Goal: Information Seeking & Learning: Find specific fact

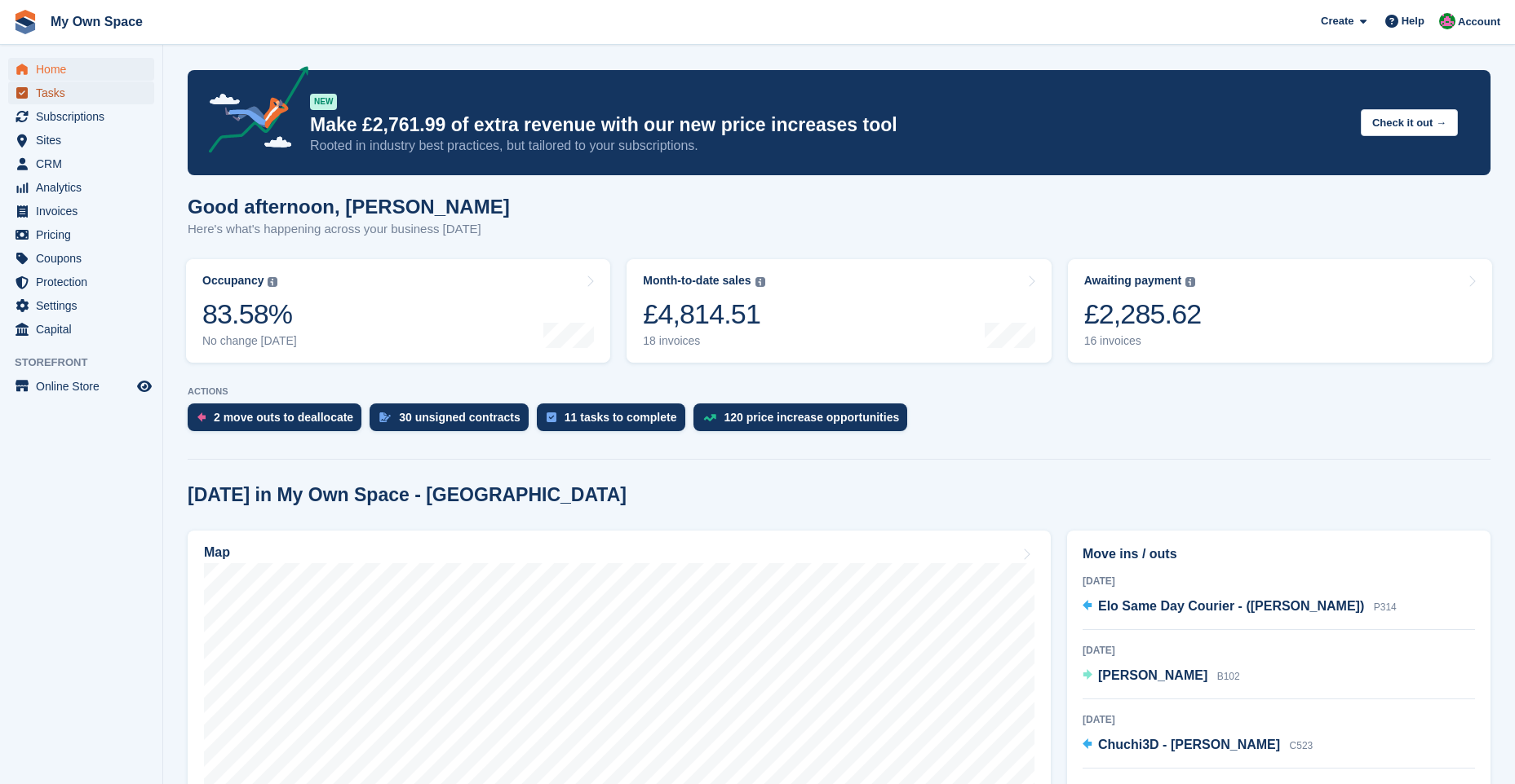
click at [66, 87] on span "Tasks" at bounding box center [85, 93] width 98 height 23
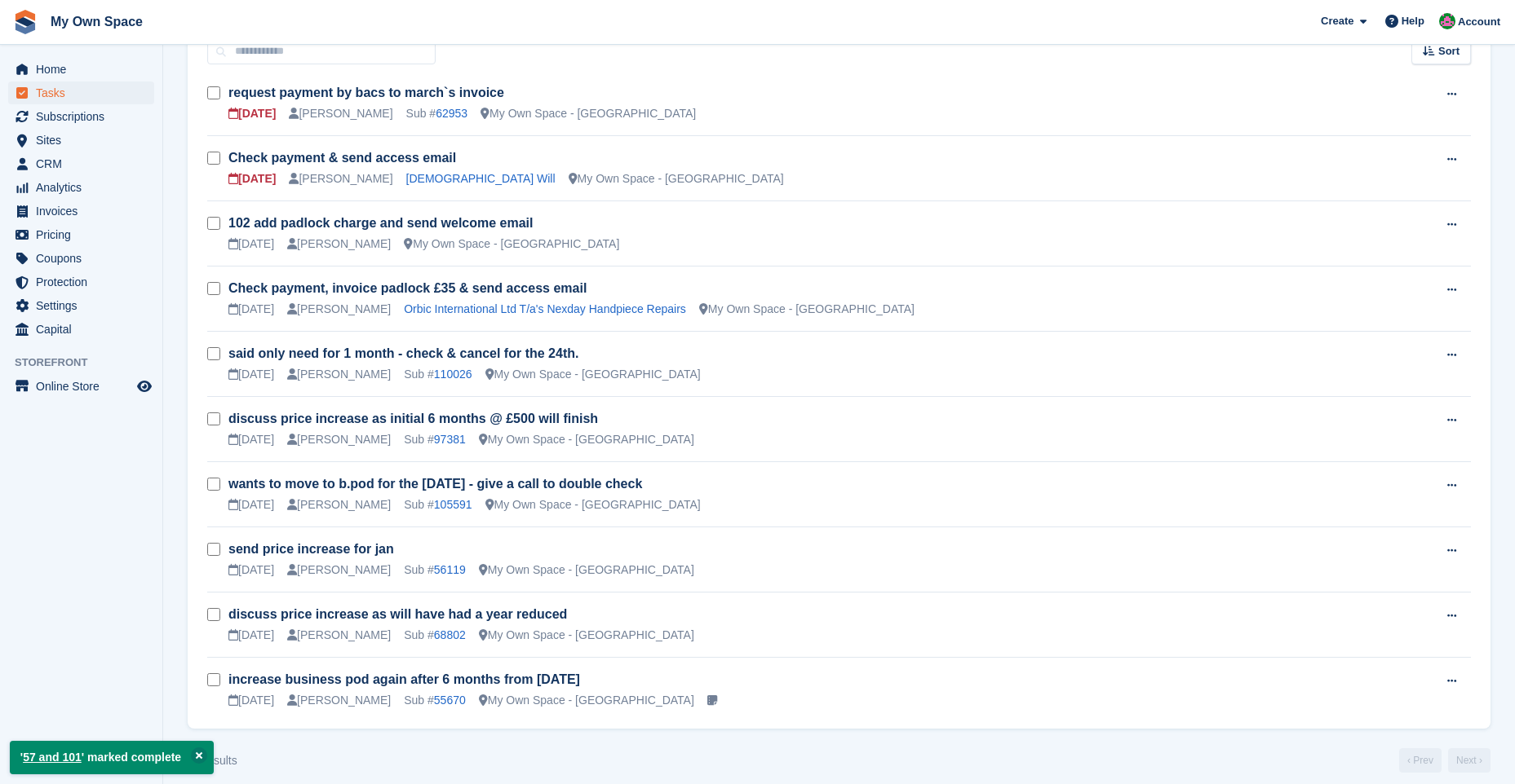
scroll to position [282, 0]
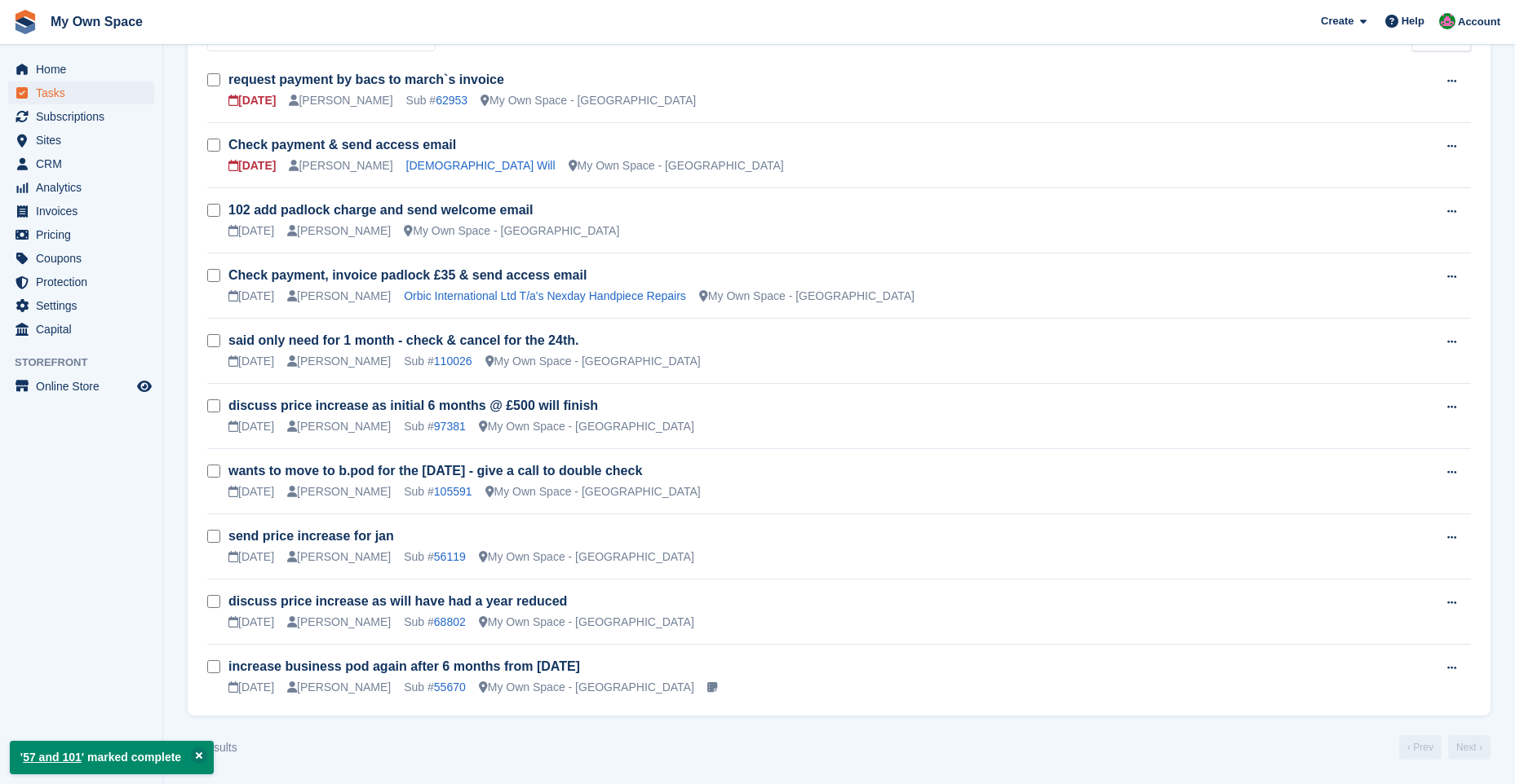
click at [141, 756] on p "' 57 and 101 ' marked complete" at bounding box center [111, 758] width 204 height 33
click at [67, 763] on p "' 57 and 101 ' marked complete" at bounding box center [111, 758] width 204 height 33
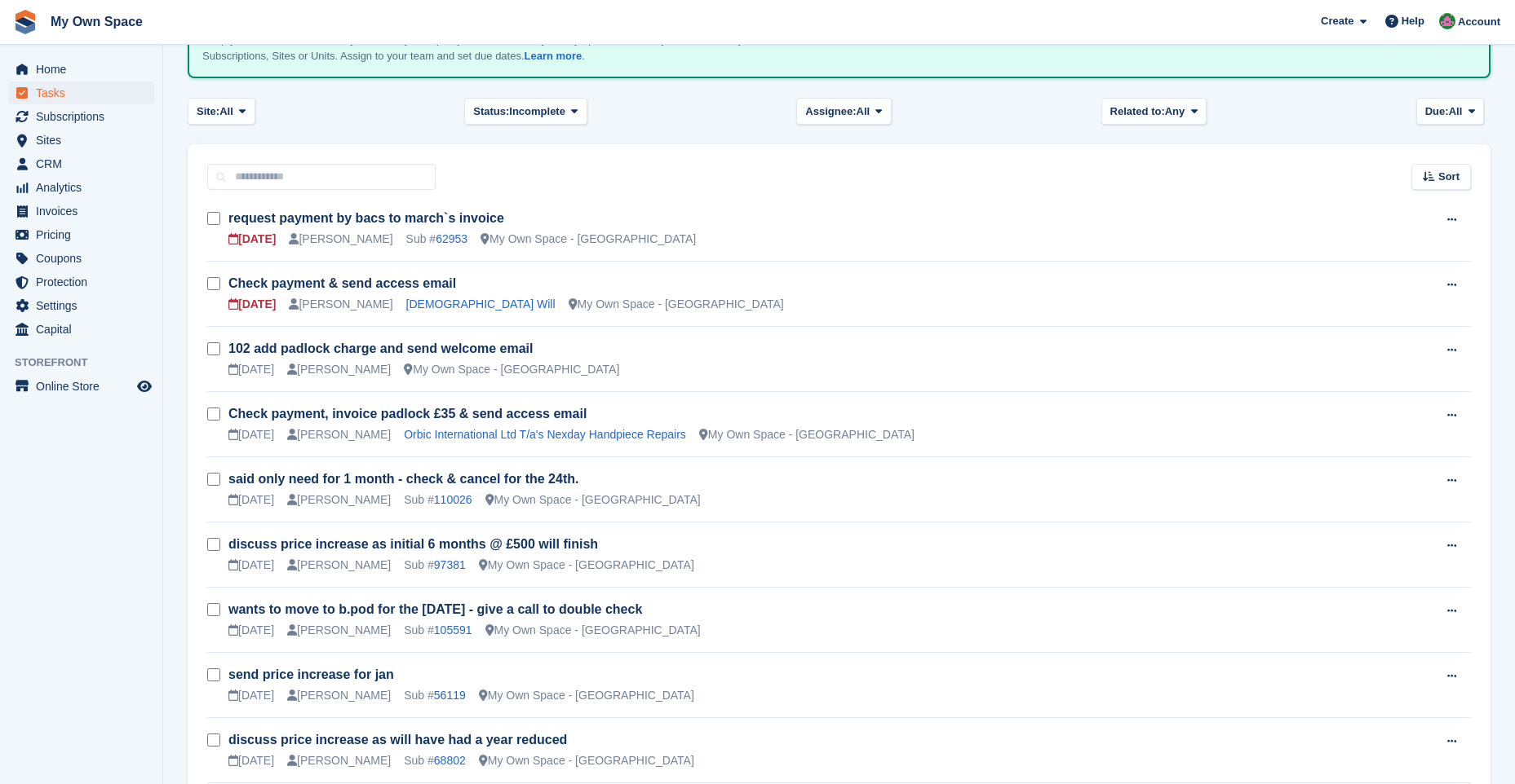
scroll to position [0, 0]
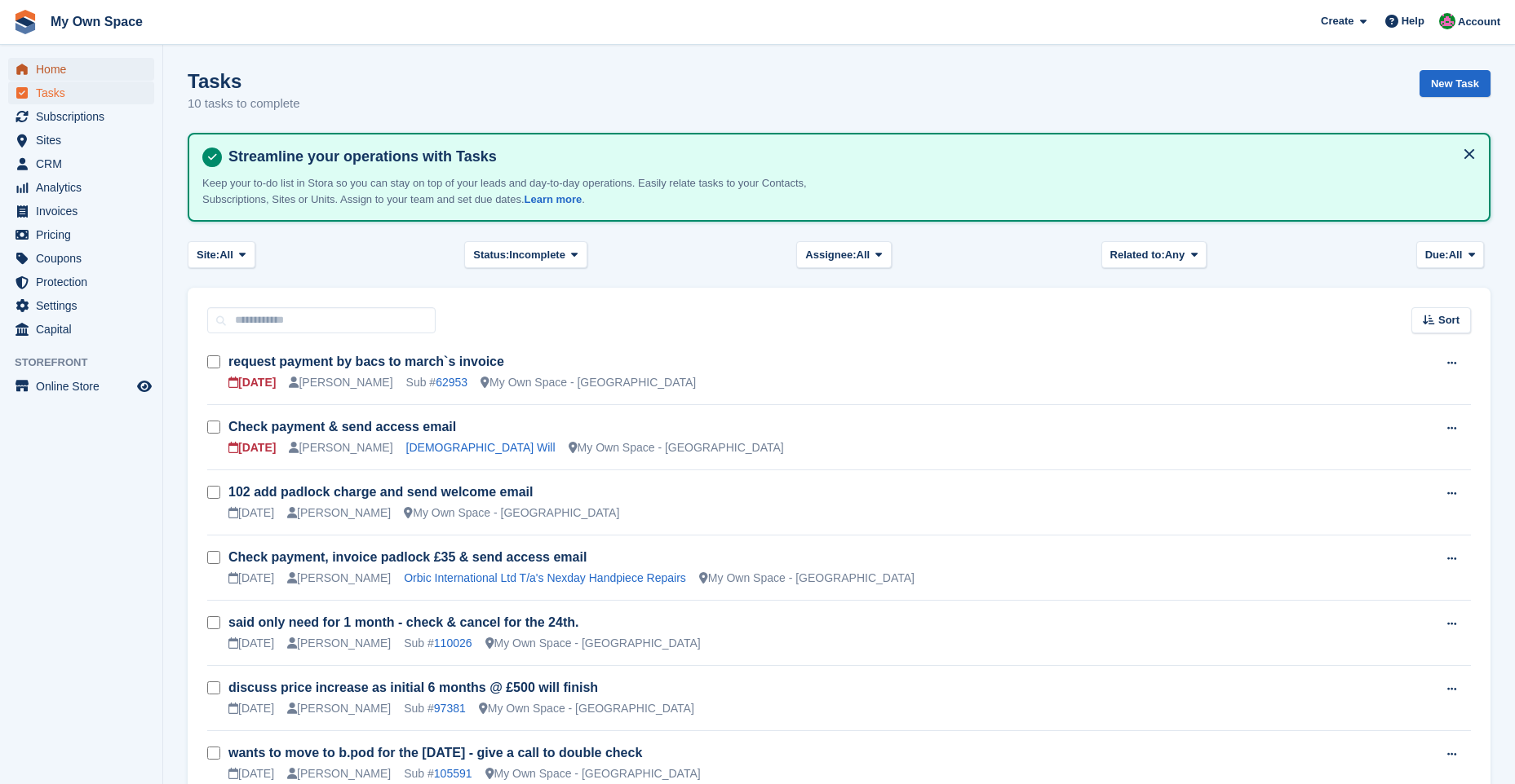
click at [71, 68] on span "Home" at bounding box center [85, 69] width 98 height 23
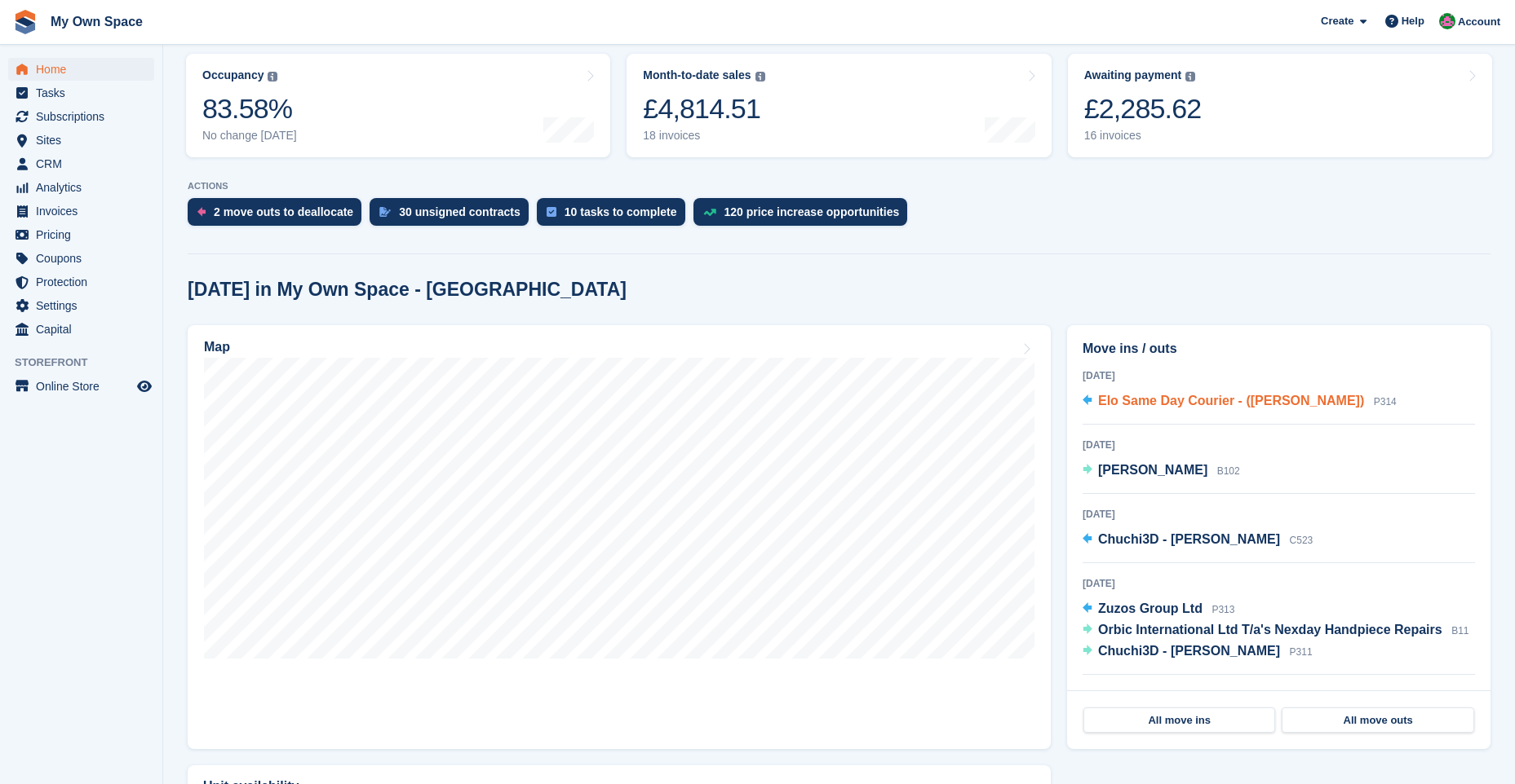
scroll to position [245, 0]
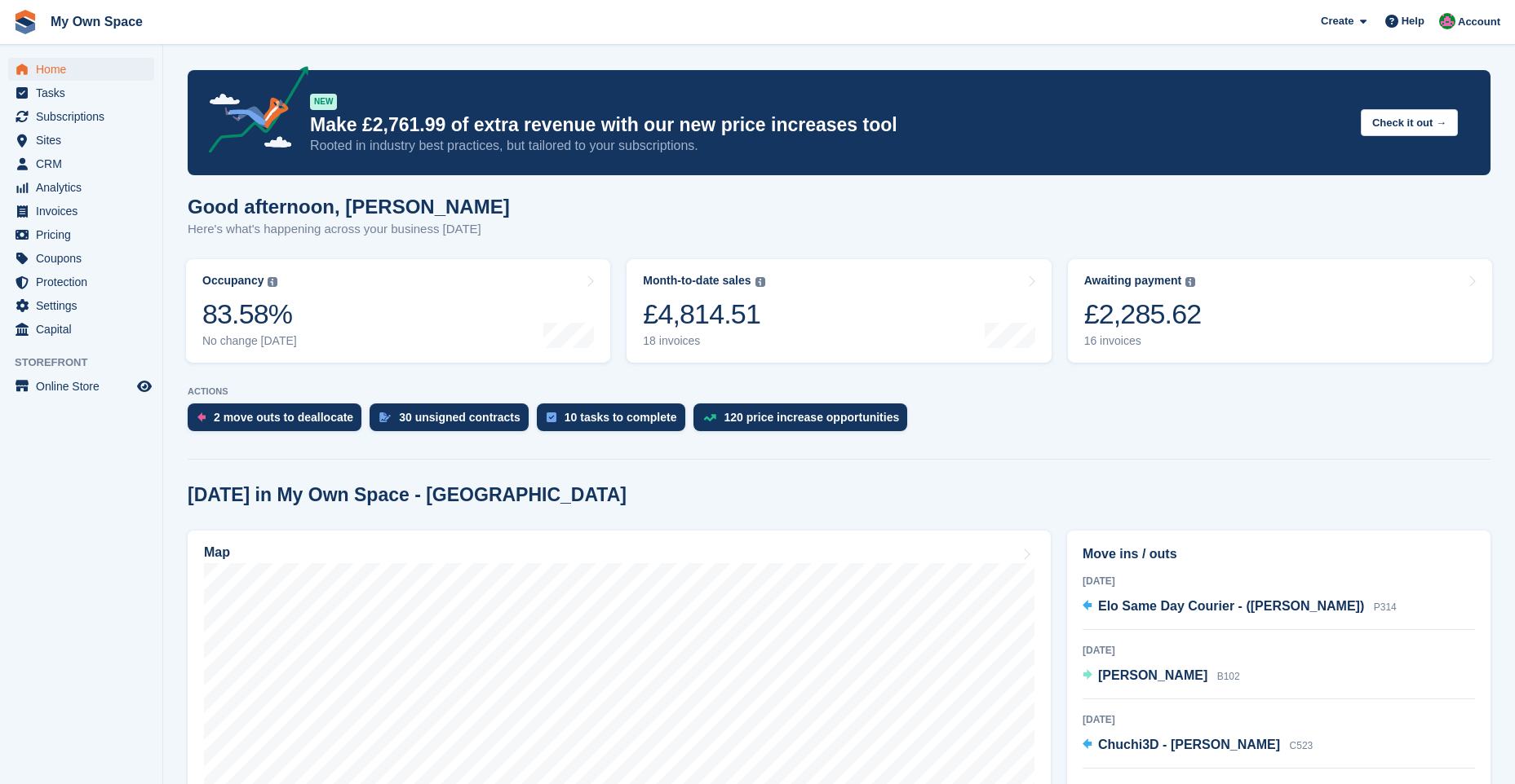
scroll to position [245, 0]
click at [86, 204] on span "Invoices" at bounding box center [85, 211] width 98 height 23
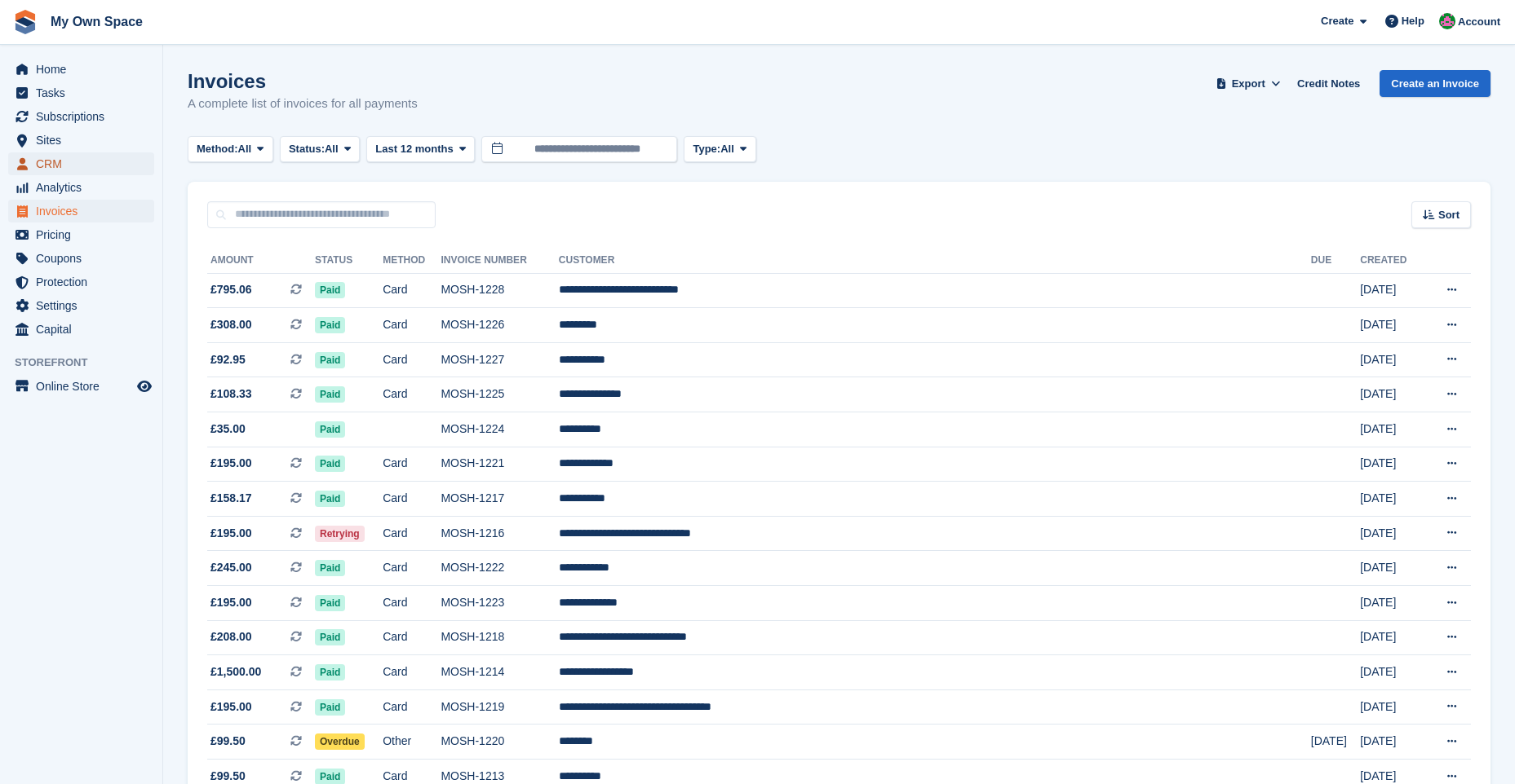
click at [73, 163] on span "CRM" at bounding box center [85, 164] width 98 height 23
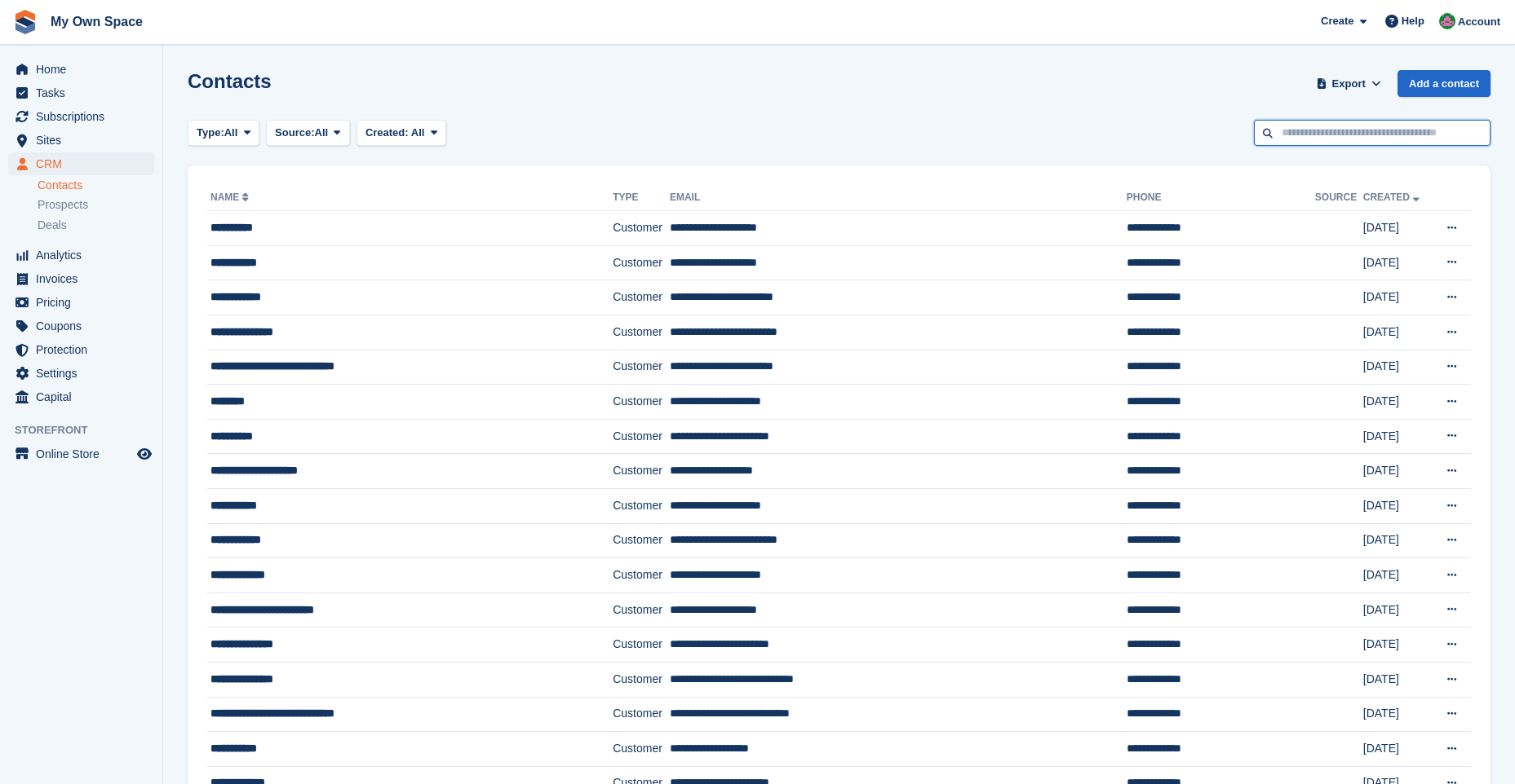
click at [1314, 132] on input "text" at bounding box center [1372, 133] width 237 height 27
type input "******"
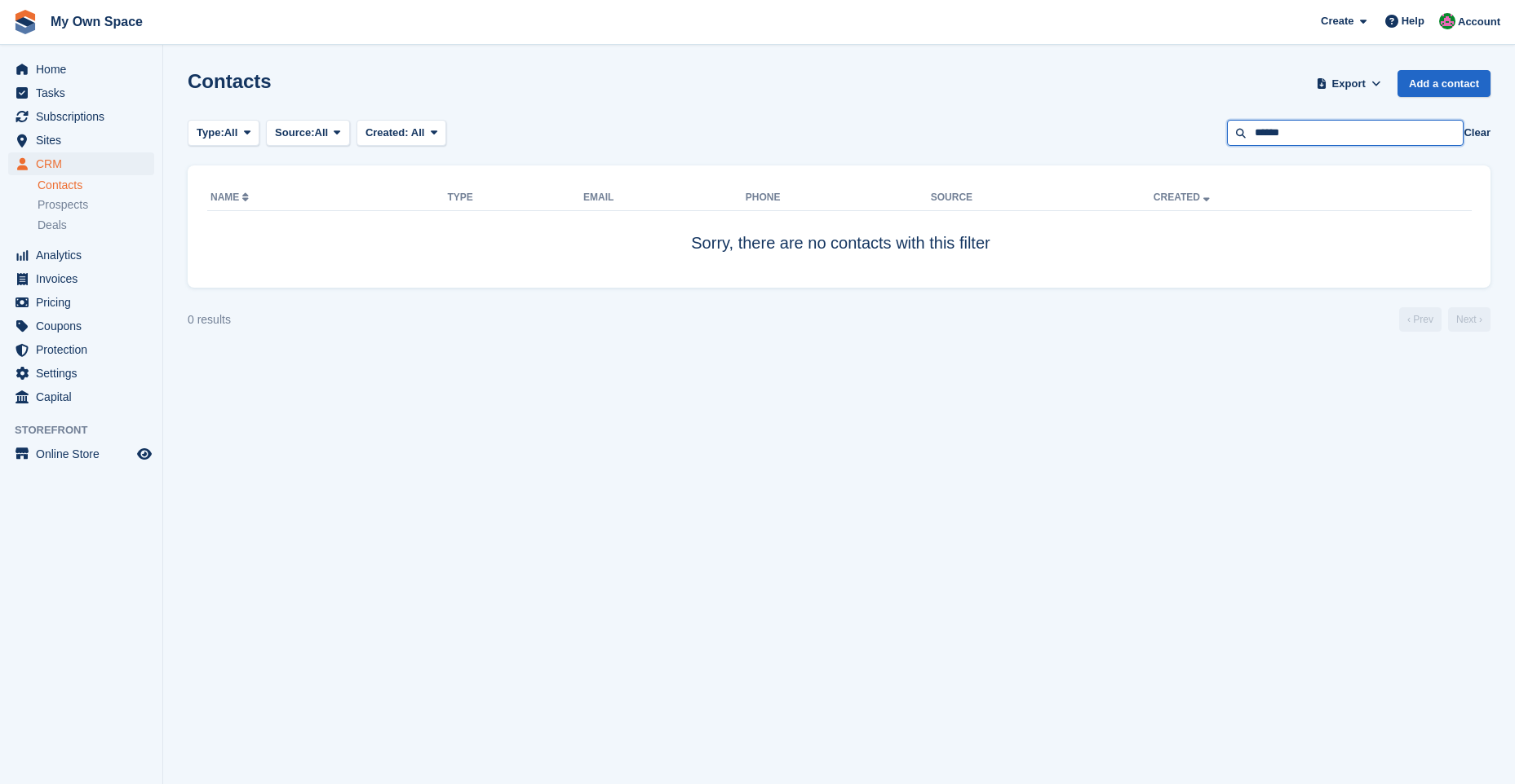
drag, startPoint x: 1339, startPoint y: 141, endPoint x: 1159, endPoint y: 129, distance: 180.4
click at [1159, 129] on div "Type: All All Lead Customer Source: All All Storefront Backoffice Pre-Opening i…" at bounding box center [839, 133] width 1303 height 27
type input "*****"
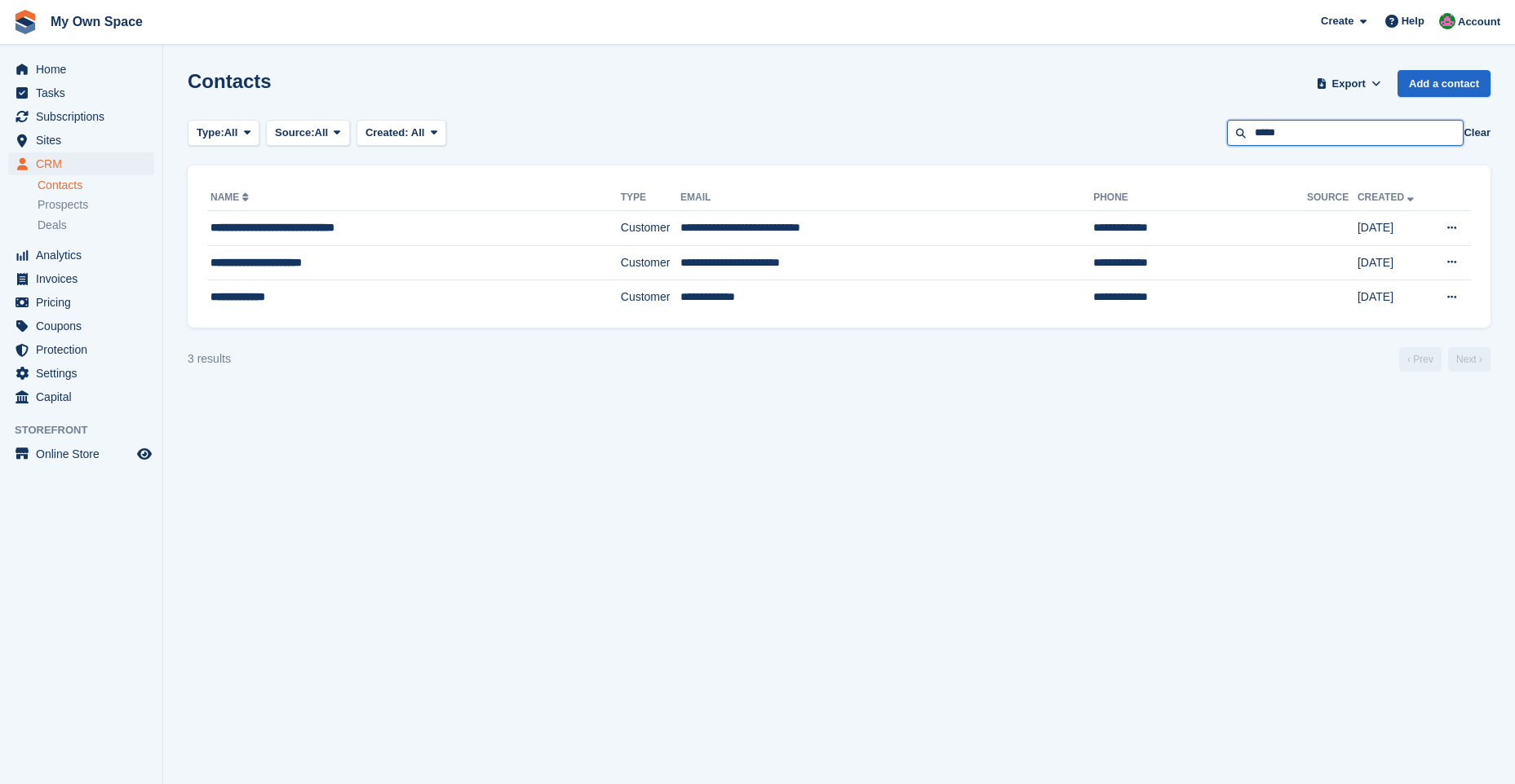
drag, startPoint x: 1322, startPoint y: 133, endPoint x: 1196, endPoint y: 109, distance: 128.3
click at [1195, 112] on section "Contacts Export Export Contacts Export a CSV of all Contacts which match the cu…" at bounding box center [839, 392] width 1352 height 784
type input "******"
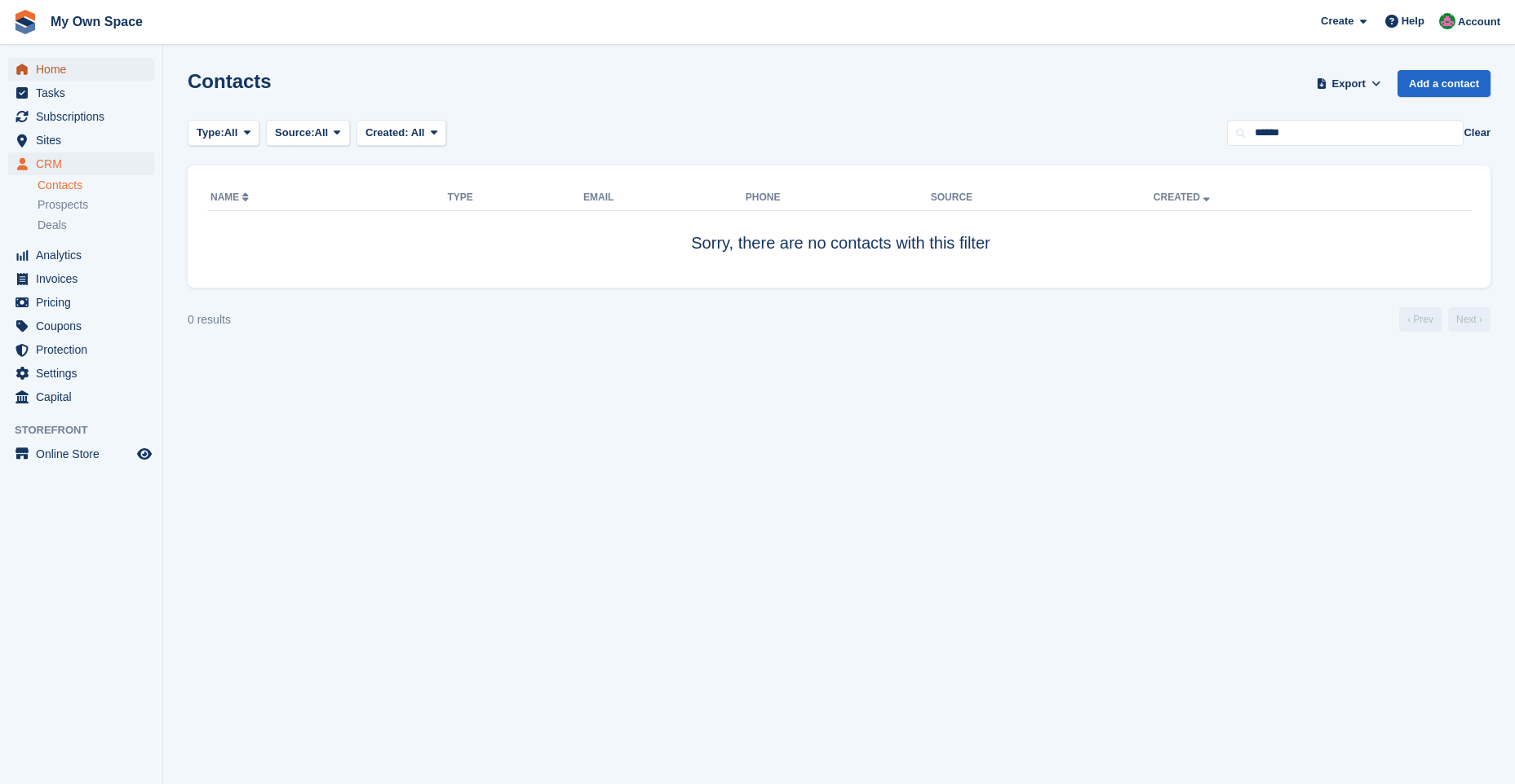
click at [69, 74] on span "Home" at bounding box center [85, 69] width 98 height 23
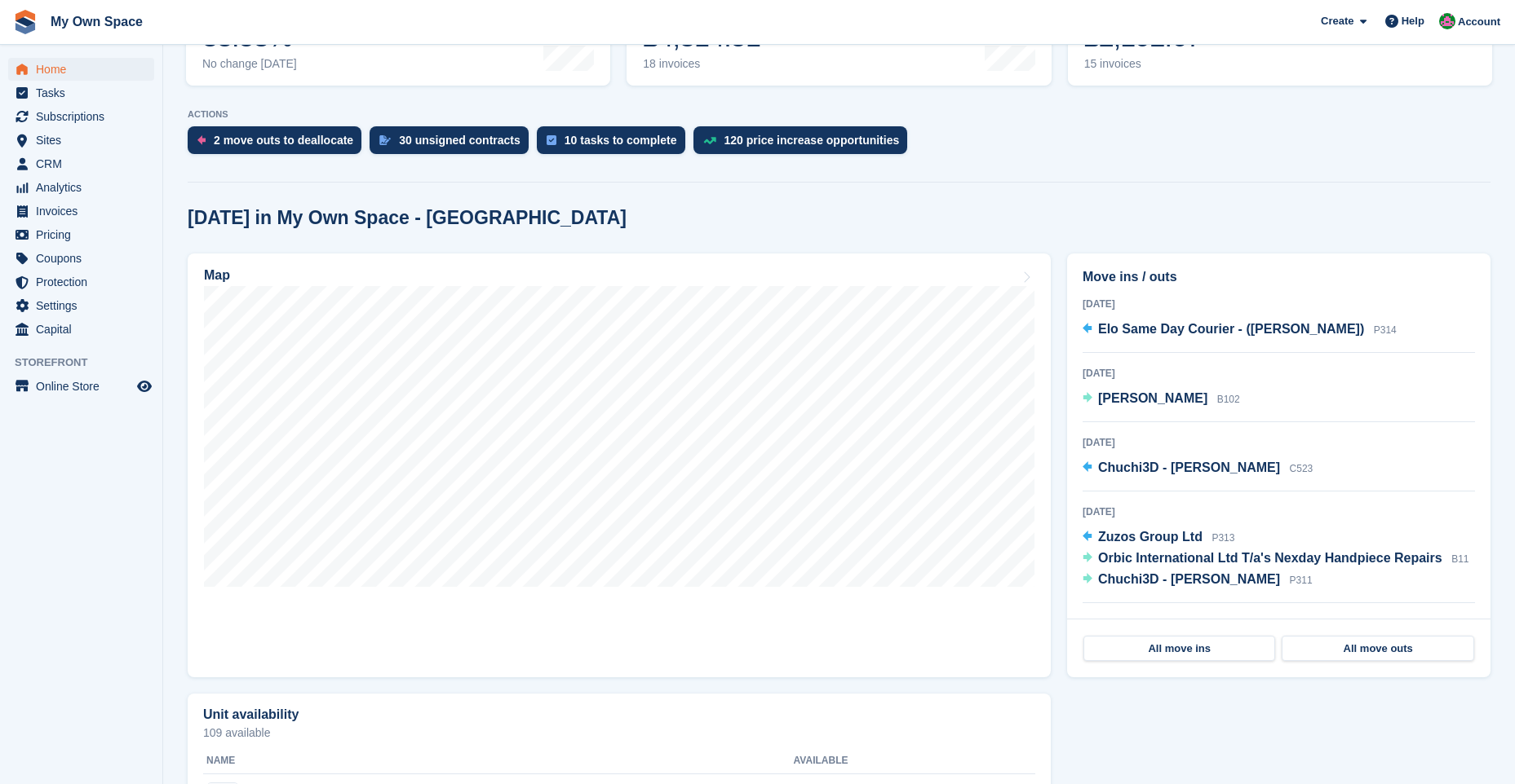
scroll to position [326, 0]
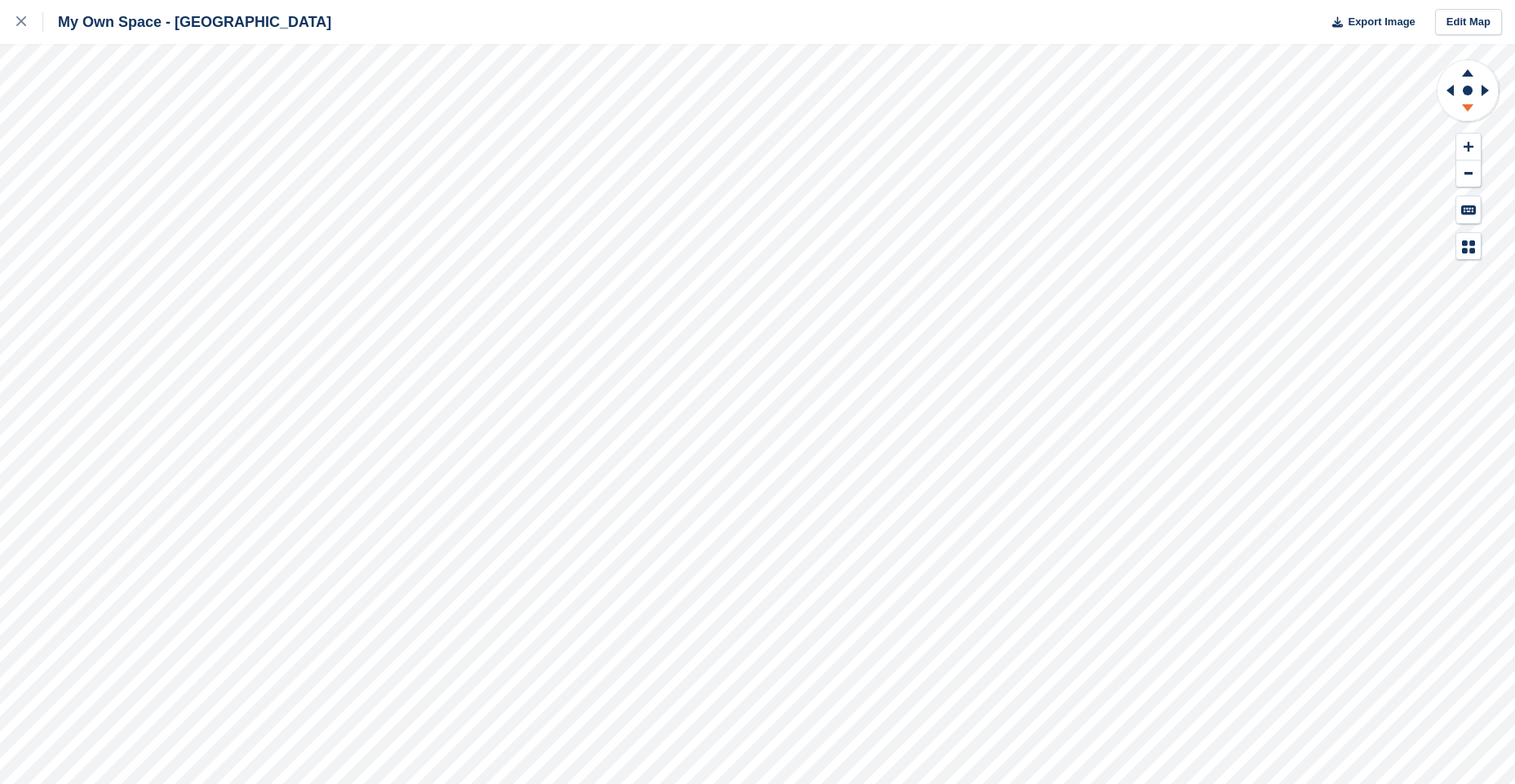
drag, startPoint x: 1469, startPoint y: 73, endPoint x: 1465, endPoint y: 101, distance: 28.3
click at [1469, 74] on icon at bounding box center [1467, 73] width 11 height 7
click at [1466, 104] on icon at bounding box center [1467, 108] width 11 height 7
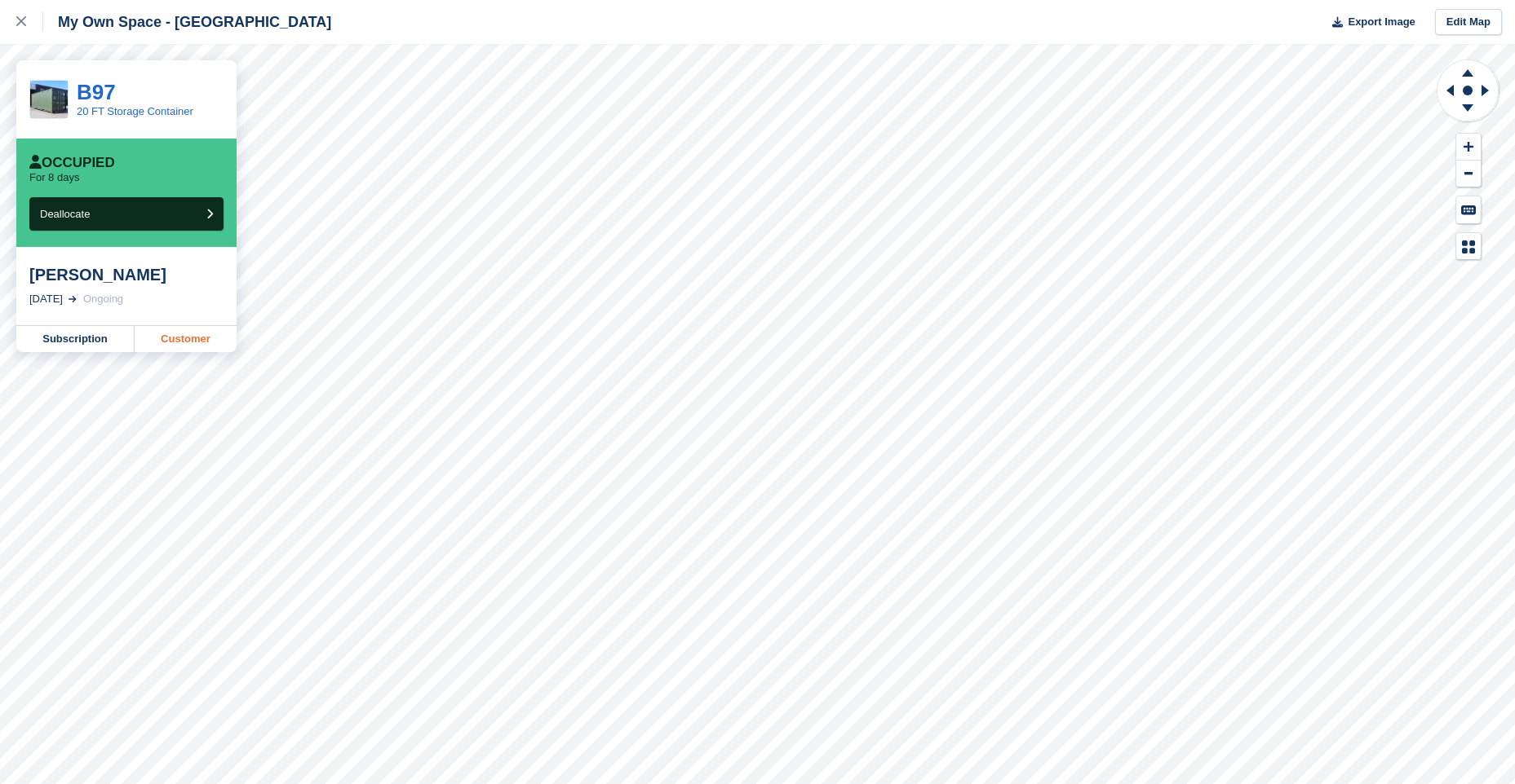
click at [209, 336] on link "Customer" at bounding box center [185, 339] width 102 height 26
